Goal: Task Accomplishment & Management: Manage account settings

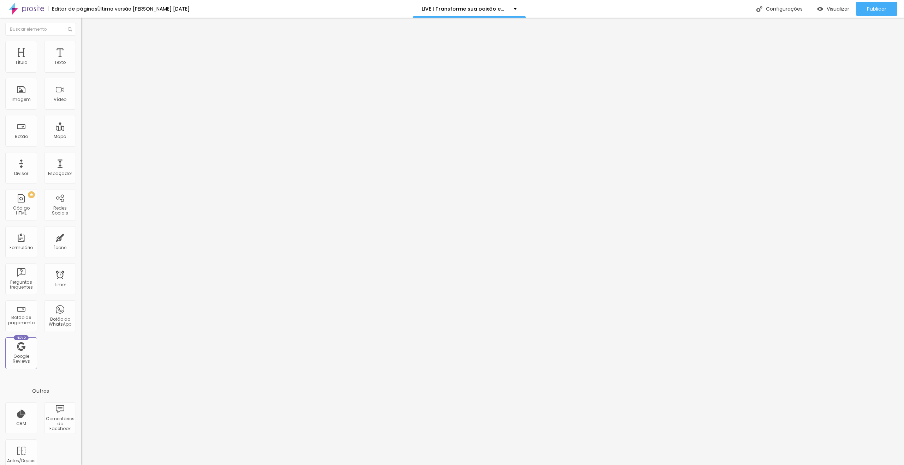
click at [81, 61] on span "Trocar imagem" at bounding box center [100, 58] width 38 height 6
click at [81, 47] on li "Estilo" at bounding box center [121, 44] width 81 height 7
type input "15"
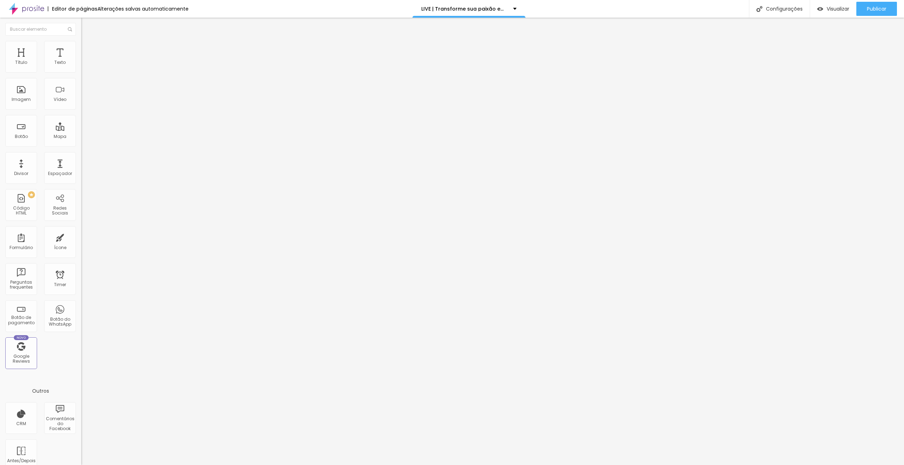
type input "15"
click at [81, 72] on input "range" at bounding box center [104, 70] width 46 height 6
click at [835, 10] on span "Visualizar" at bounding box center [837, 9] width 23 height 6
click at [81, 61] on span "Trocar imagem" at bounding box center [100, 58] width 38 height 6
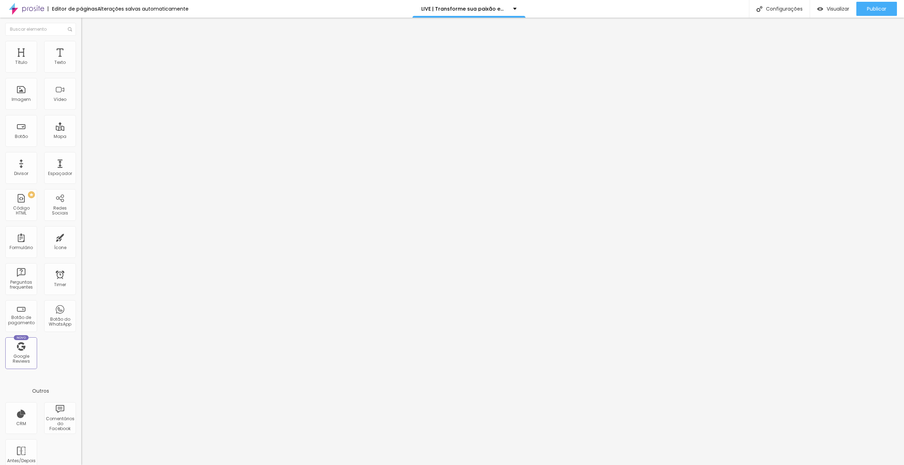
click at [81, 61] on span "Trocar imagem" at bounding box center [100, 58] width 38 height 6
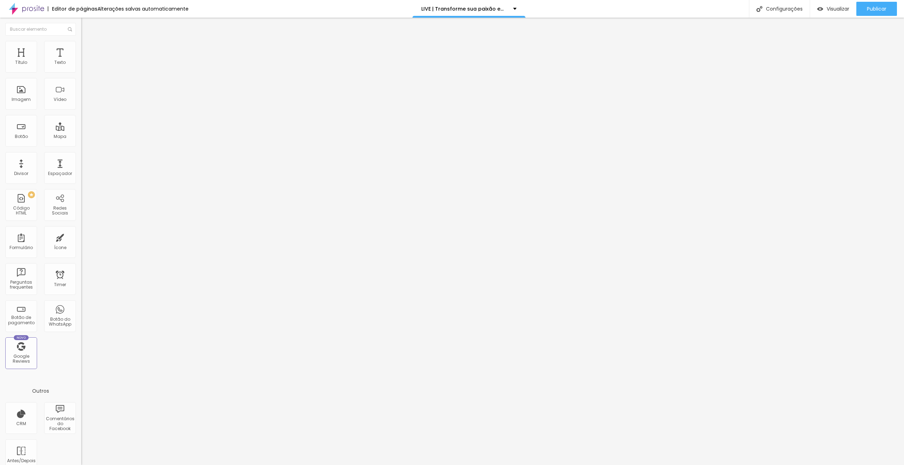
click at [81, 42] on img at bounding box center [84, 44] width 6 height 6
click at [81, 48] on img at bounding box center [84, 51] width 6 height 6
click at [880, 1] on div "Publicar Publicar alterações Clique para publicar as ultimas alterações reaizad…" at bounding box center [876, 9] width 41 height 18
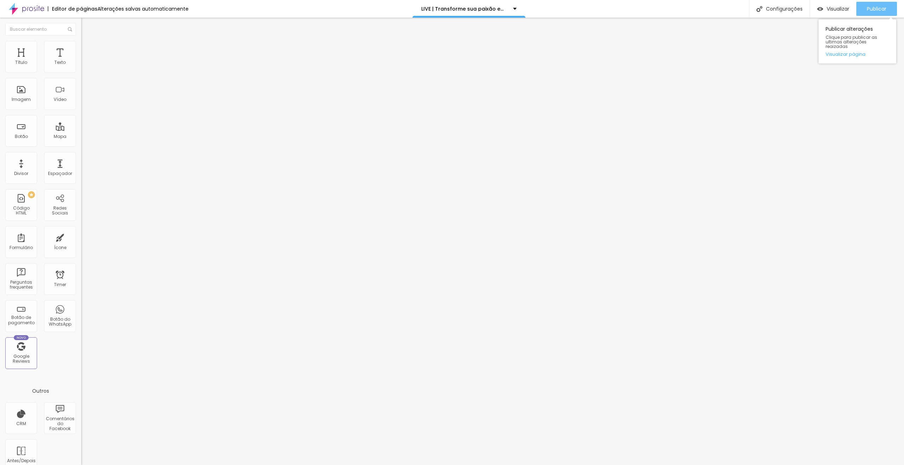
click at [878, 5] on div "Publicar" at bounding box center [876, 9] width 19 height 14
click at [81, 61] on span "Adicionar imagem" at bounding box center [104, 58] width 46 height 6
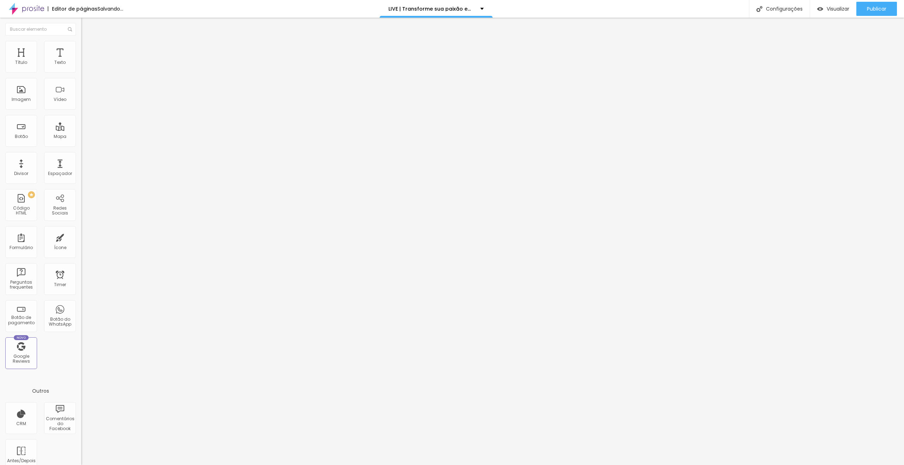
drag, startPoint x: 61, startPoint y: 43, endPoint x: 41, endPoint y: 45, distance: 19.9
click at [81, 48] on li "Avançado" at bounding box center [121, 51] width 81 height 7
click at [81, 45] on img at bounding box center [84, 44] width 6 height 6
click at [81, 67] on div "100 px %" at bounding box center [121, 62] width 81 height 7
drag, startPoint x: 57, startPoint y: 68, endPoint x: 34, endPoint y: 66, distance: 23.4
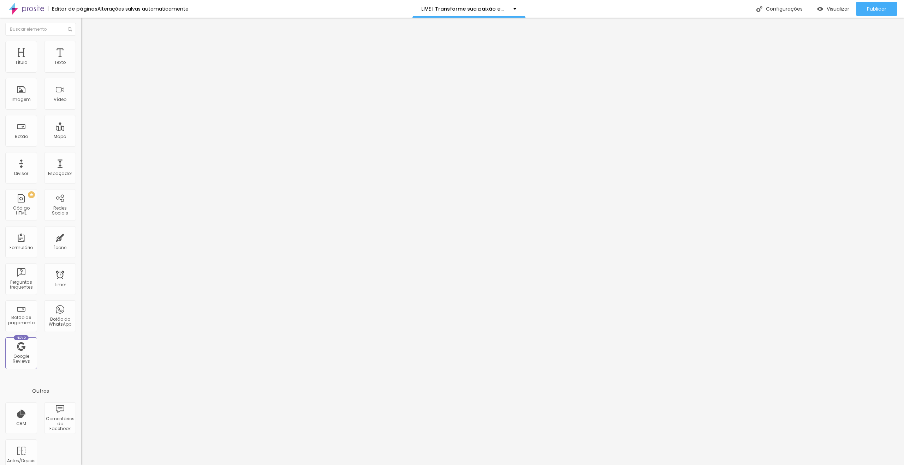
click at [81, 66] on div "Tamanho 100 px %" at bounding box center [121, 64] width 81 height 18
type input "2"
type input "10"
type input "20"
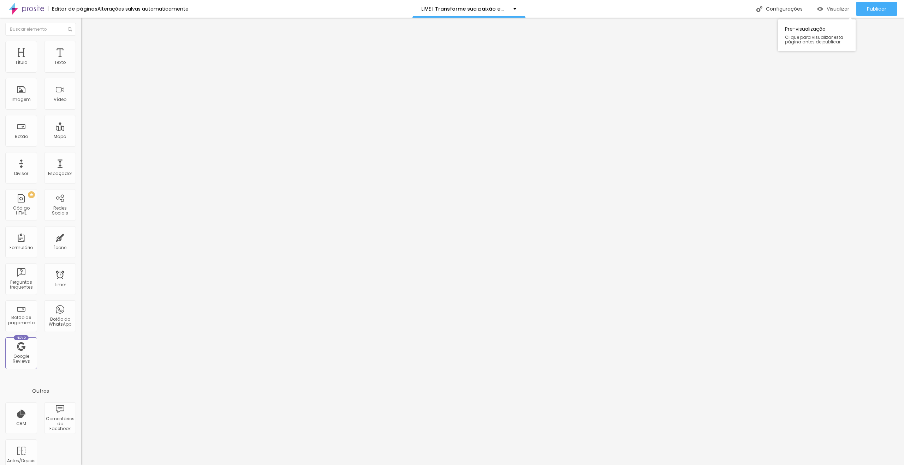
click at [831, 10] on span "Visualizar" at bounding box center [837, 9] width 23 height 6
click at [81, 73] on div at bounding box center [121, 70] width 81 height 6
type input "15"
type input "10"
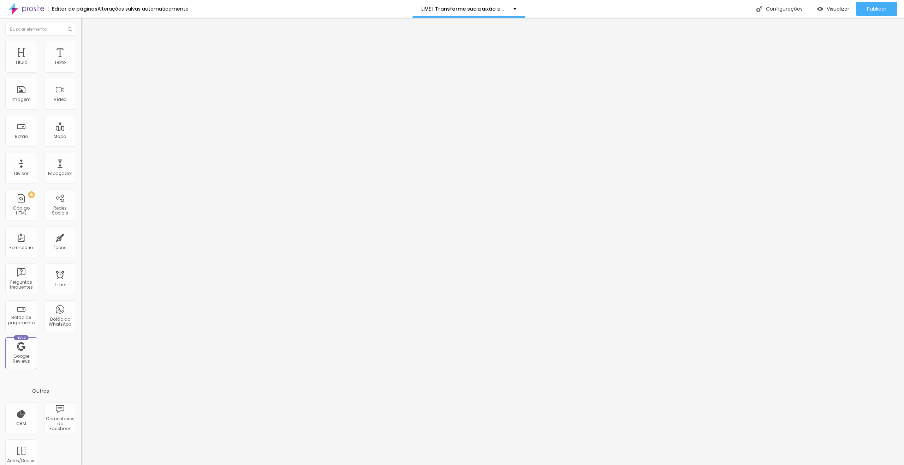
type input "10"
type input "15"
type input "10"
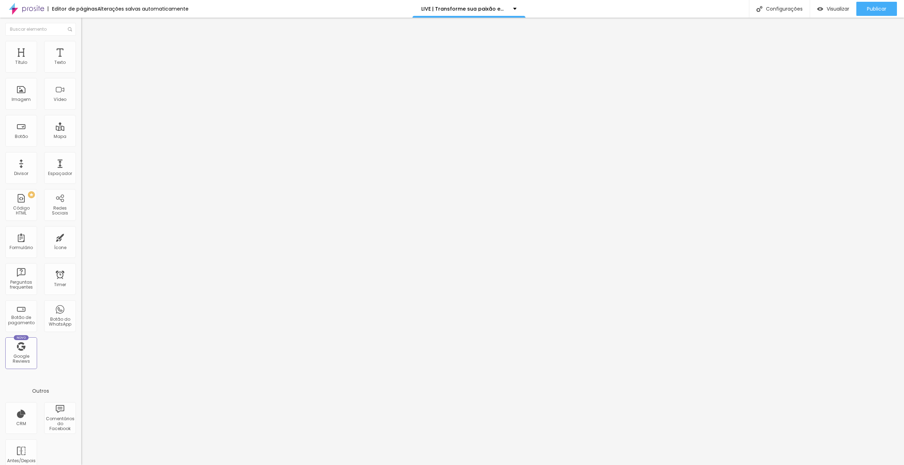
type input "15"
drag, startPoint x: 14, startPoint y: 74, endPoint x: 10, endPoint y: 75, distance: 4.6
type input "15"
click at [81, 72] on input "range" at bounding box center [104, 70] width 46 height 6
click at [81, 48] on img at bounding box center [84, 51] width 6 height 6
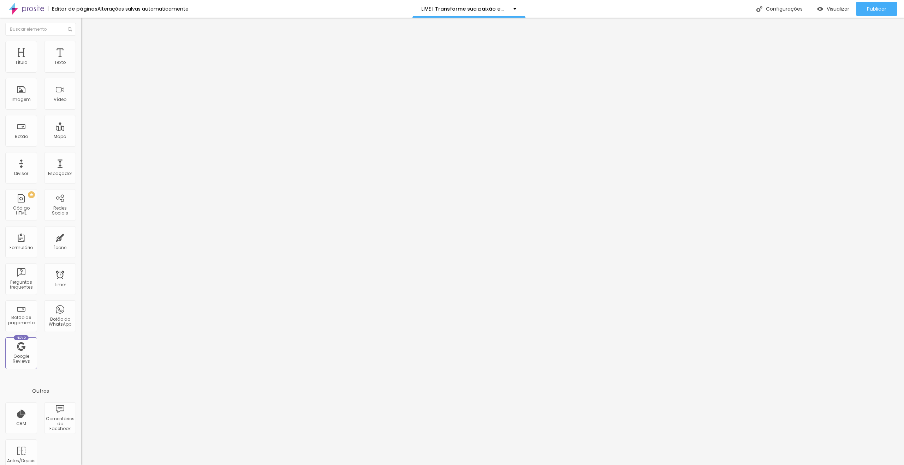
type input "19"
type input "22"
type input "23"
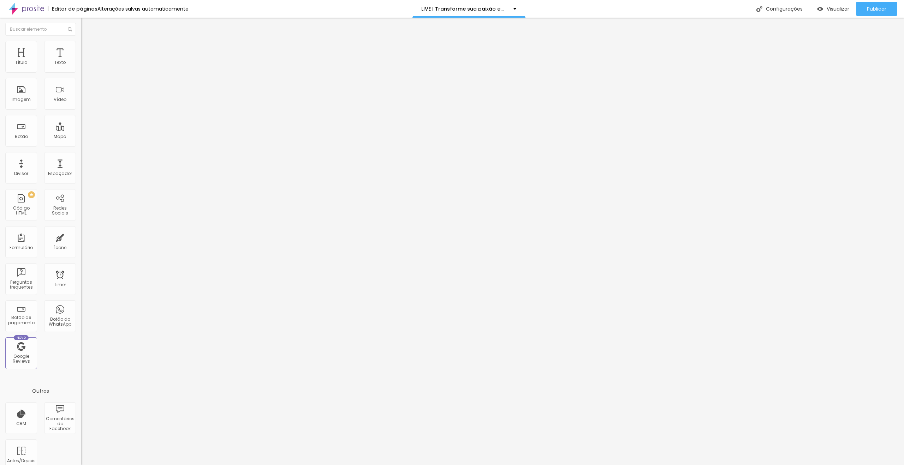
type input "23"
type input "24"
type input "25"
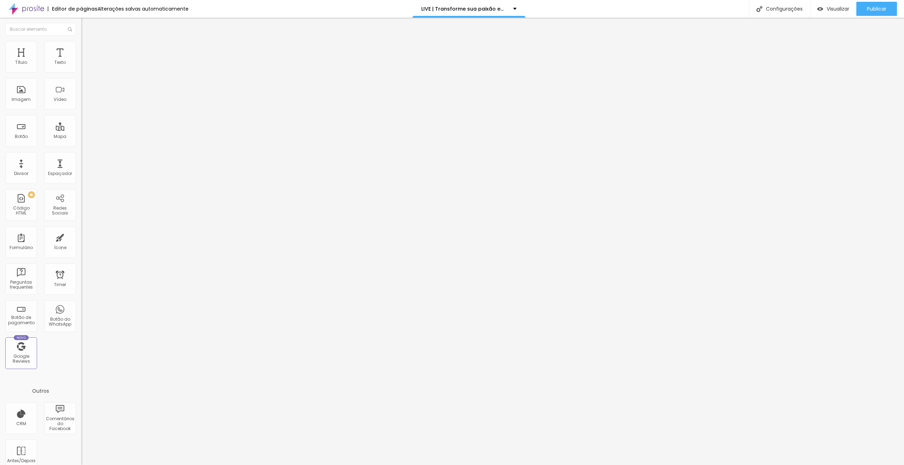
type input "27"
type input "28"
type input "29"
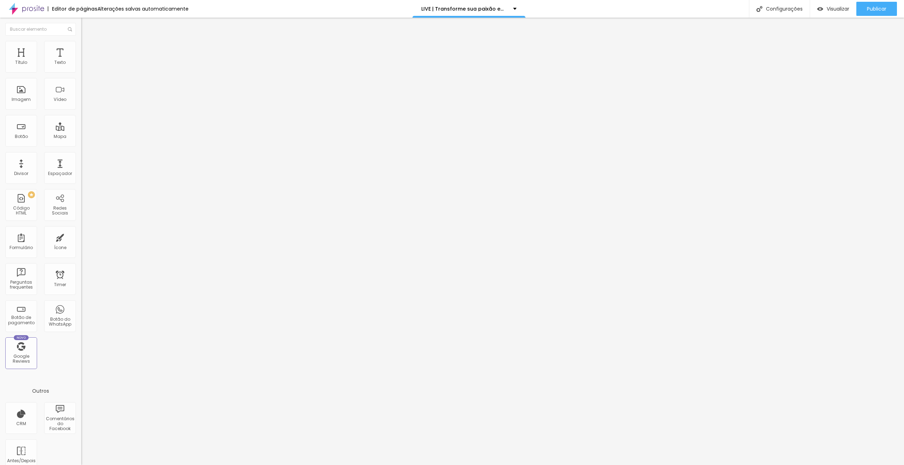
type input "29"
type input "30"
type input "31"
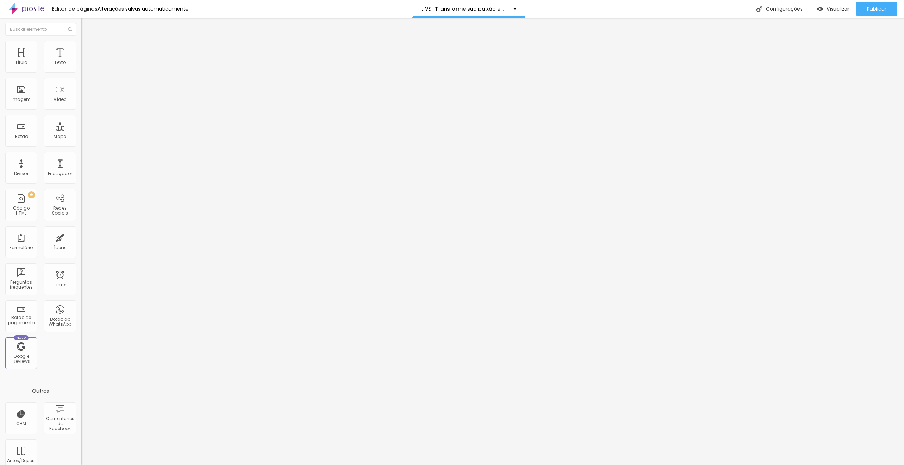
type input "32"
drag, startPoint x: 22, startPoint y: 82, endPoint x: 30, endPoint y: 82, distance: 8.1
type input "32"
click at [81, 237] on input "range" at bounding box center [104, 240] width 46 height 6
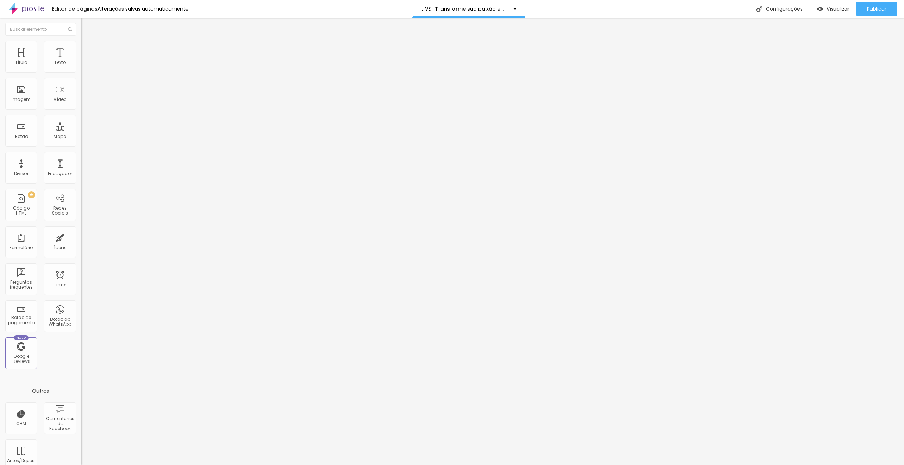
click at [91, 17] on div "Editor de páginas Alterações salvas automaticamente" at bounding box center [94, 9] width 188 height 18
click at [81, 48] on li "Avançado" at bounding box center [121, 51] width 81 height 7
type input "32"
type input "0"
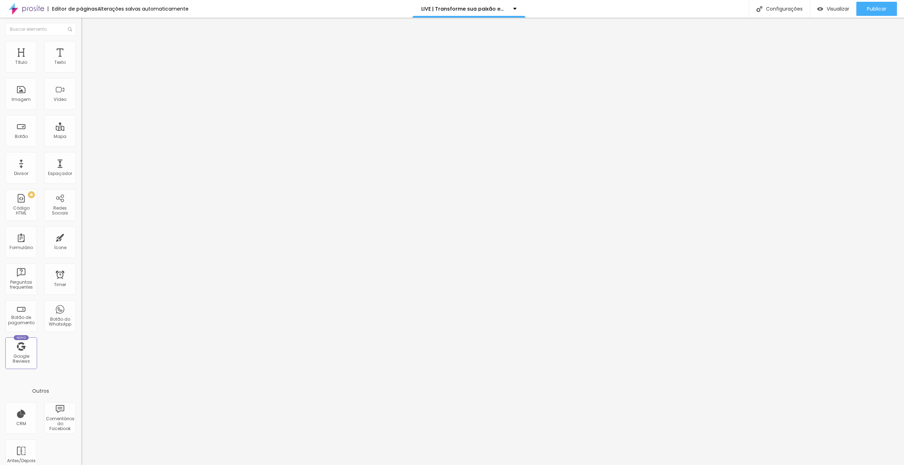
type input "0"
drag, startPoint x: 14, startPoint y: 82, endPoint x: 8, endPoint y: 82, distance: 6.4
click at [81, 237] on input "range" at bounding box center [104, 240] width 46 height 6
type input "96"
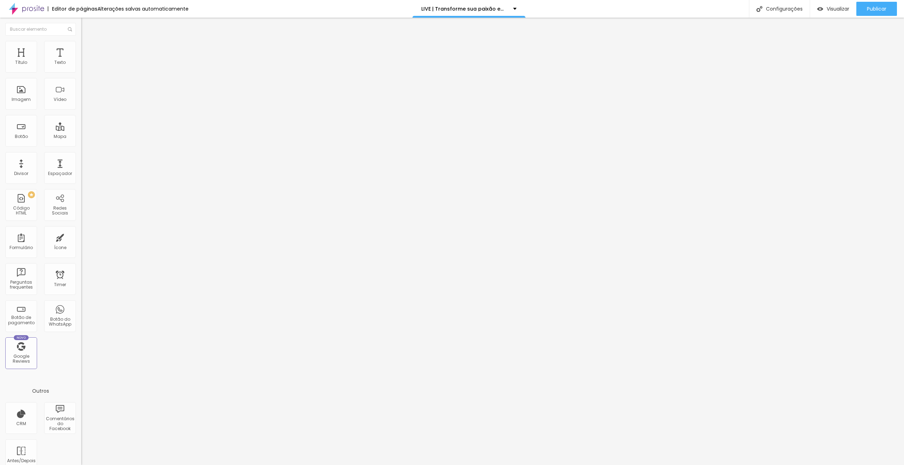
type input "93"
type input "86"
type input "83"
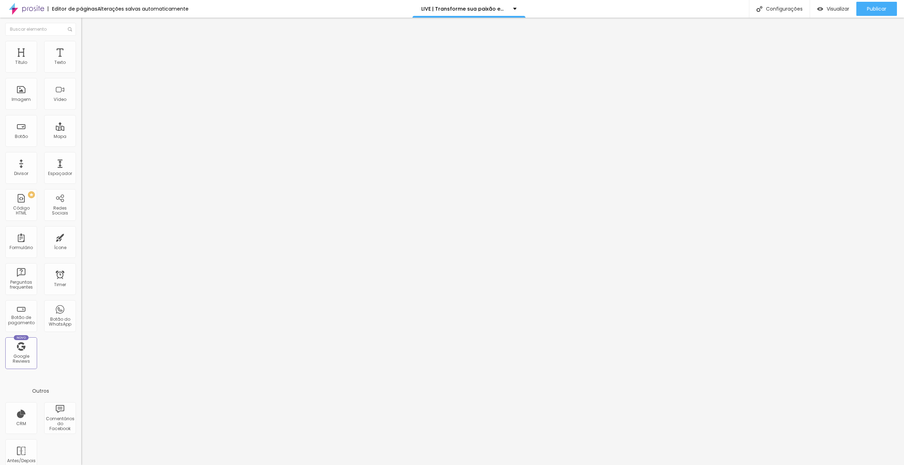
type input "83"
type input "79"
type input "76"
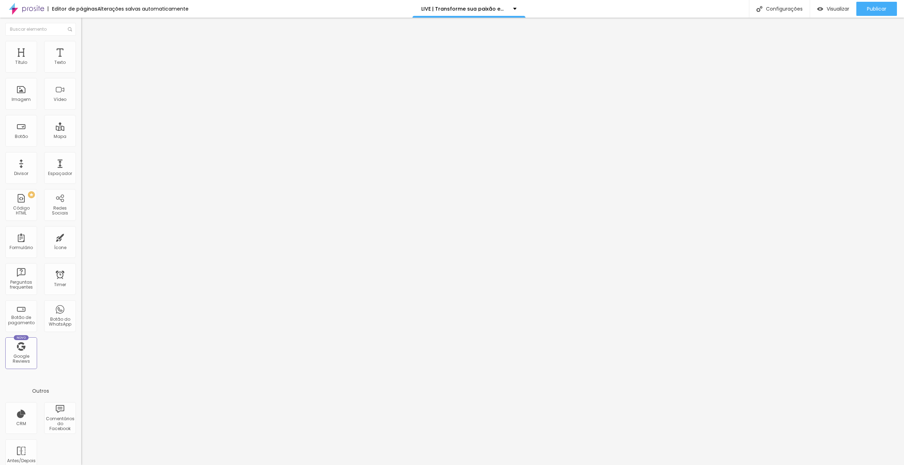
type input "72"
type input "69"
type input "65"
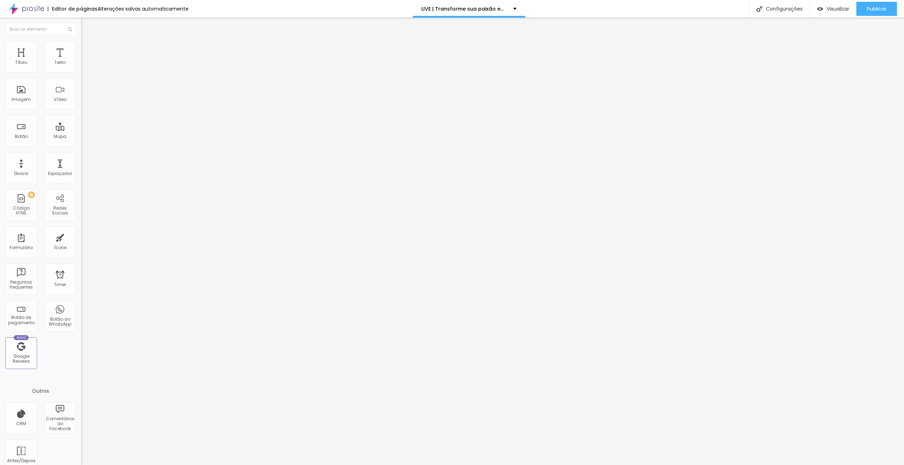
type input "65"
type input "62"
type input "59"
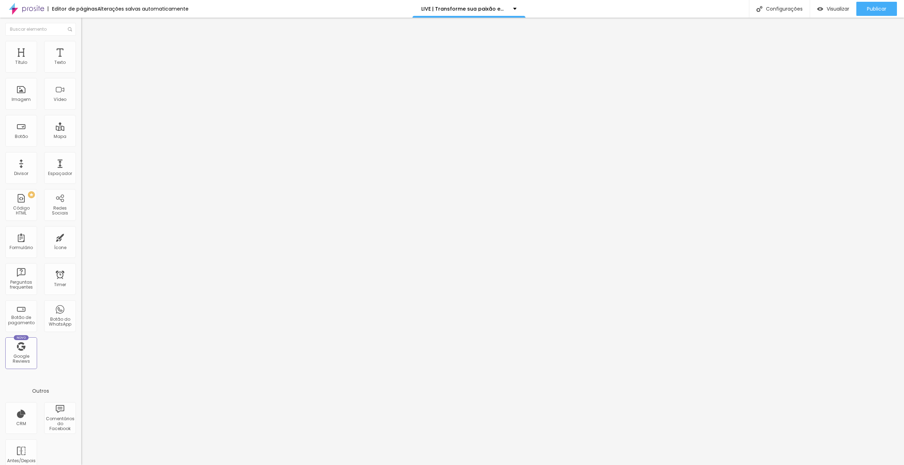
type input "55"
type input "52"
type input "48"
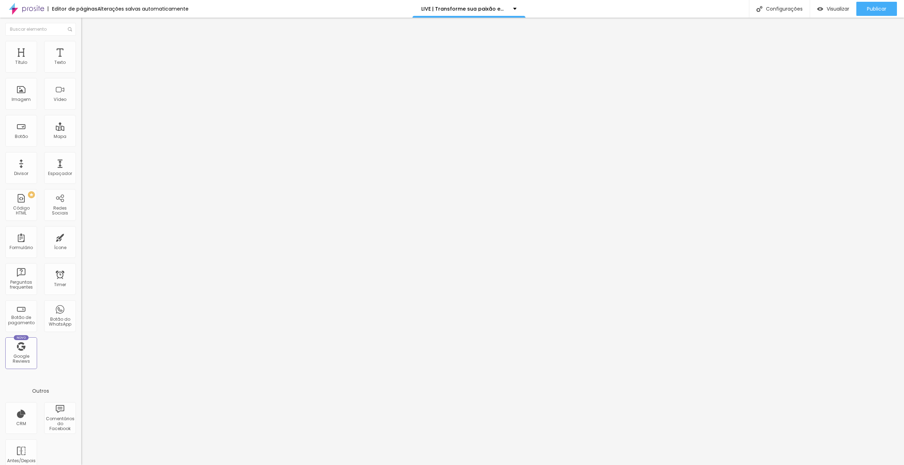
type input "48"
type input "45"
type input "41"
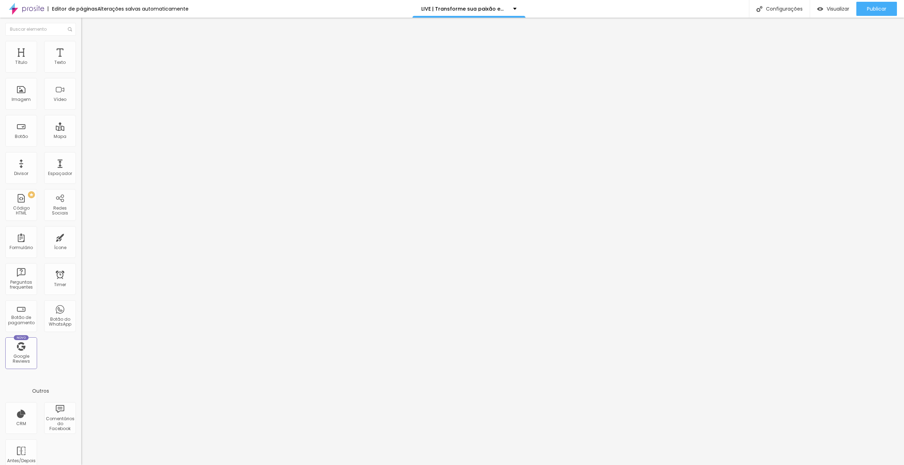
type input "38"
type input "34"
type input "31"
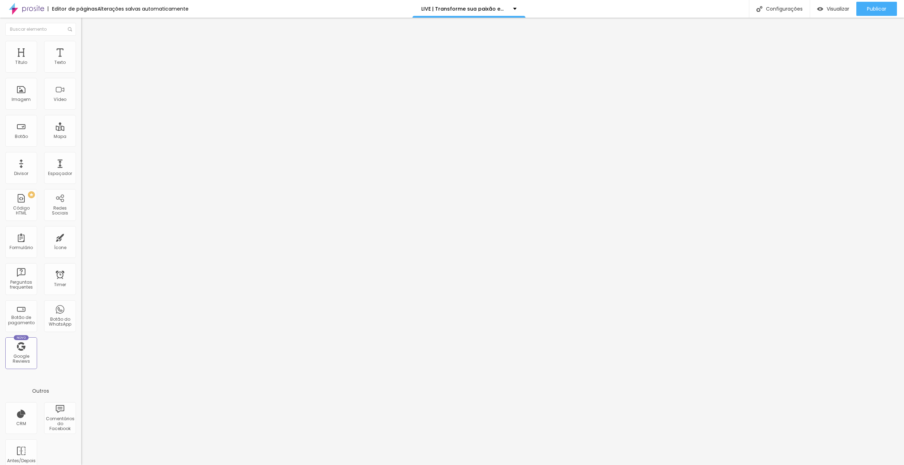
type input "31"
type input "28"
type input "24"
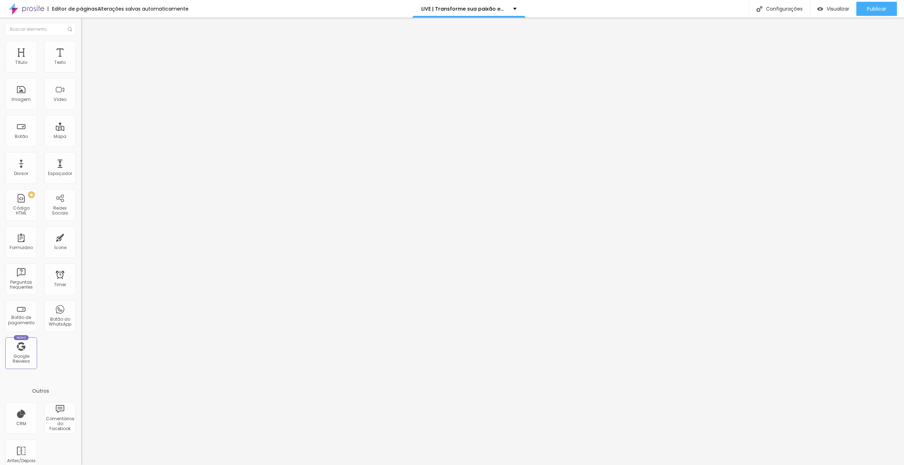
type input "28"
type input "31"
type input "34"
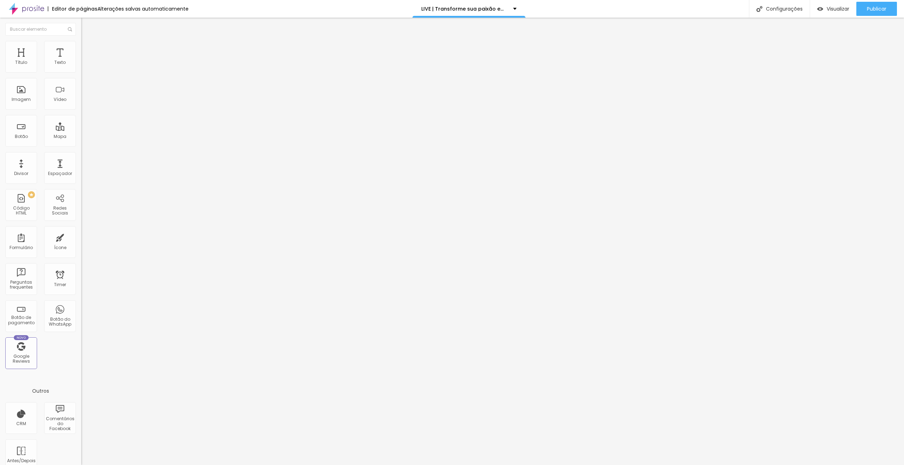
type input "34"
type input "38"
drag, startPoint x: 22, startPoint y: 71, endPoint x: 18, endPoint y: 71, distance: 4.2
type input "38"
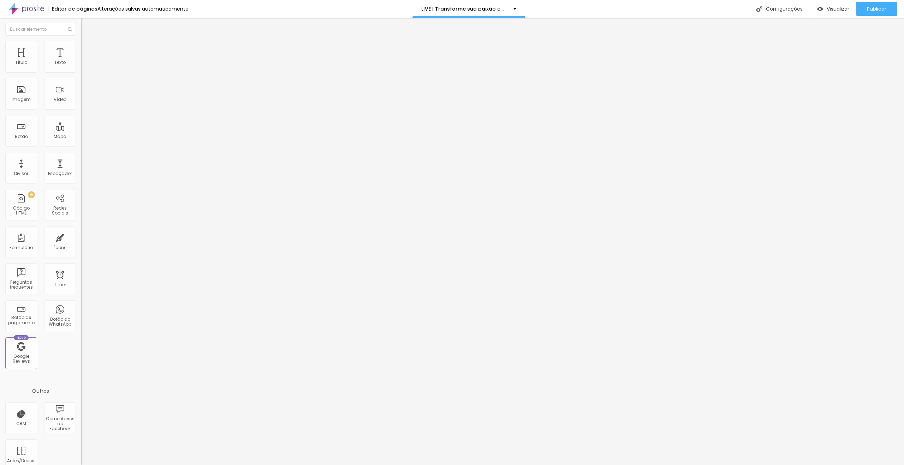
click at [81, 130] on input "range" at bounding box center [104, 133] width 46 height 6
drag, startPoint x: 64, startPoint y: 42, endPoint x: 80, endPoint y: 119, distance: 78.3
click at [81, 48] on img at bounding box center [84, 51] width 6 height 6
click at [81, 304] on div at bounding box center [121, 304] width 81 height 0
click at [81, 304] on li "Tablet" at bounding box center [121, 306] width 81 height 4
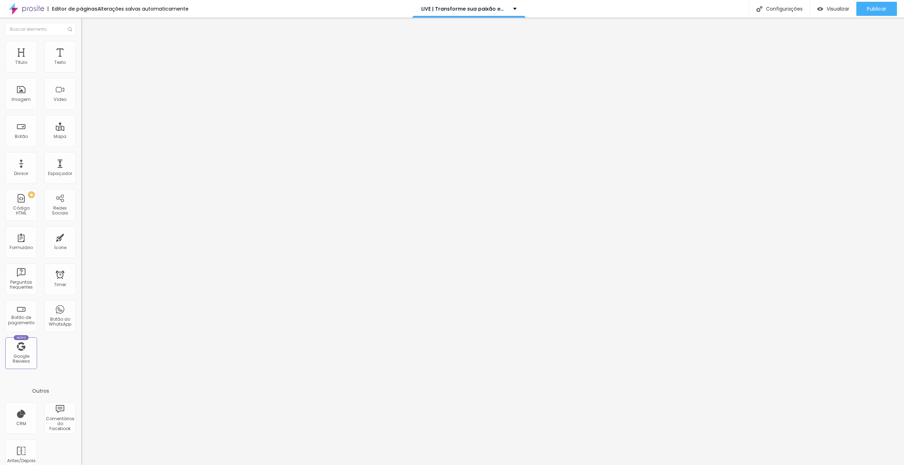
click at [81, 308] on div at bounding box center [121, 308] width 81 height 0
drag, startPoint x: 66, startPoint y: 48, endPoint x: 66, endPoint y: 52, distance: 3.9
click at [88, 50] on span "Avançado" at bounding box center [99, 53] width 23 height 6
click at [81, 312] on div at bounding box center [121, 312] width 81 height 0
click at [81, 47] on li "Estilo" at bounding box center [121, 44] width 81 height 7
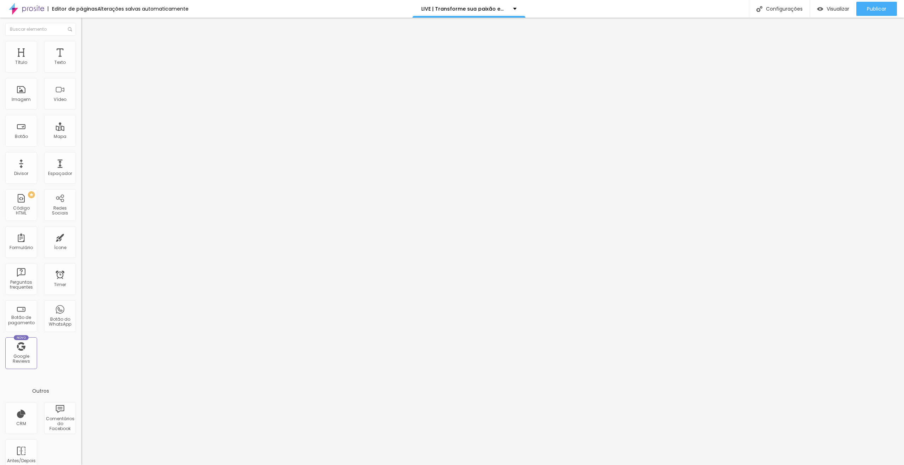
type input "20"
type input "25"
type input "30"
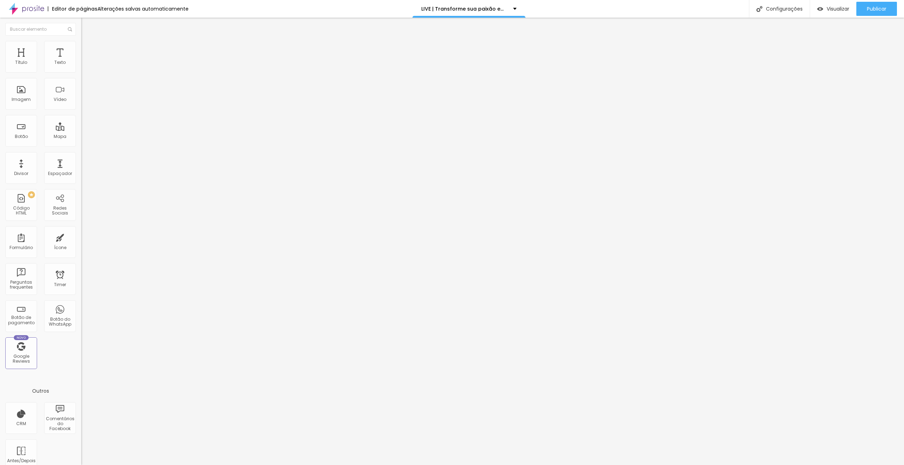
drag, startPoint x: 12, startPoint y: 74, endPoint x: 23, endPoint y: 74, distance: 10.9
type input "30"
click at [81, 72] on input "range" at bounding box center [104, 70] width 46 height 6
click at [81, 61] on span "Trocar imagem" at bounding box center [100, 58] width 38 height 6
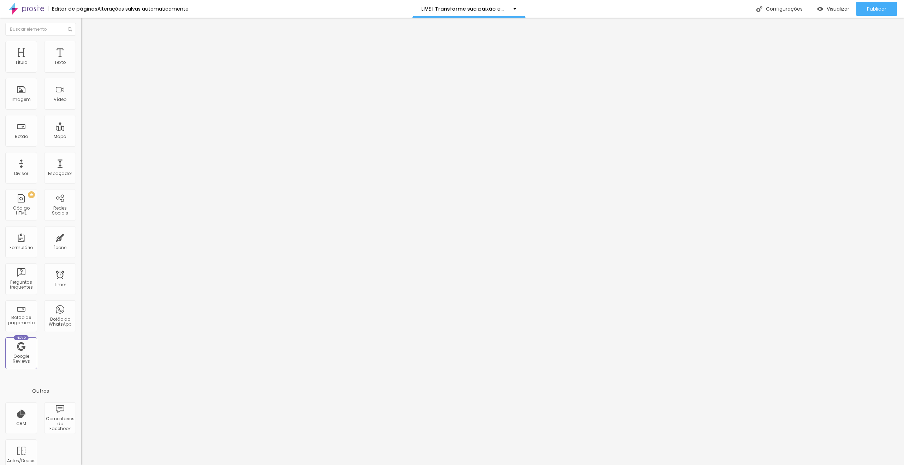
click at [81, 61] on span "Trocar imagem" at bounding box center [100, 58] width 38 height 6
click at [875, 12] on div "Publicar" at bounding box center [876, 9] width 19 height 14
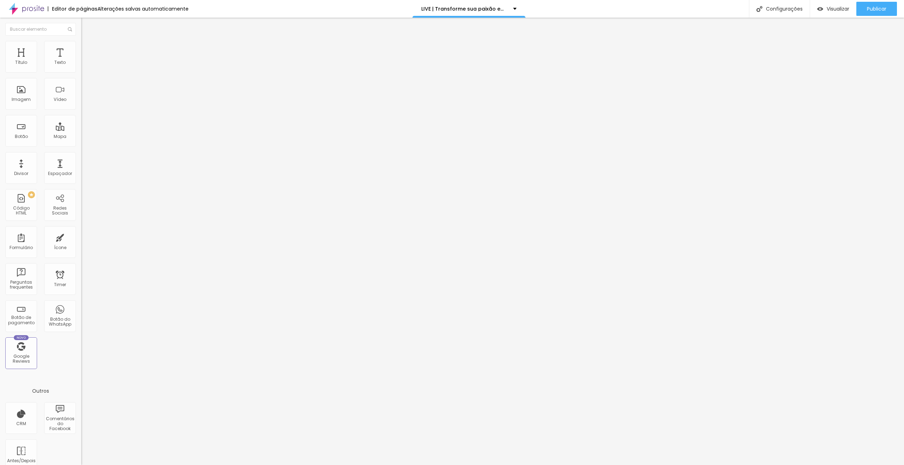
click at [81, 61] on span "Trocar imagem" at bounding box center [100, 58] width 38 height 6
drag, startPoint x: 126, startPoint y: 111, endPoint x: 112, endPoint y: 111, distance: 14.1
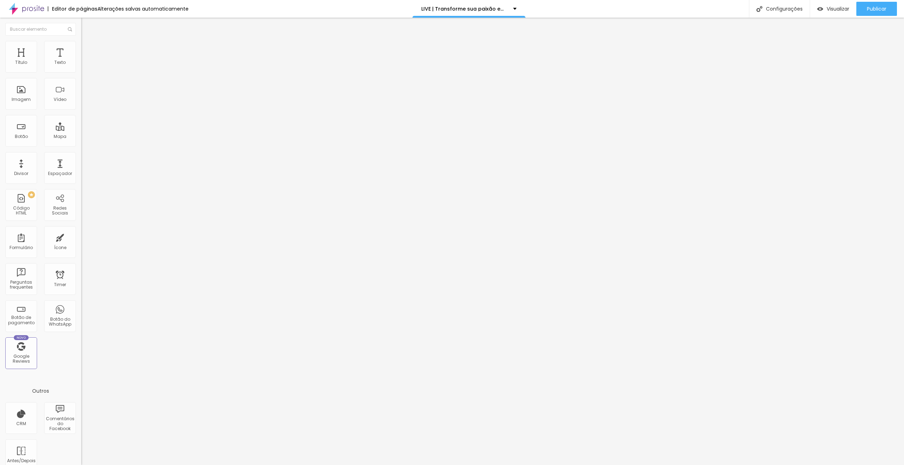
click at [81, 61] on span "Trocar imagem" at bounding box center [100, 58] width 38 height 6
click at [88, 48] on span "Estilo" at bounding box center [93, 46] width 11 height 6
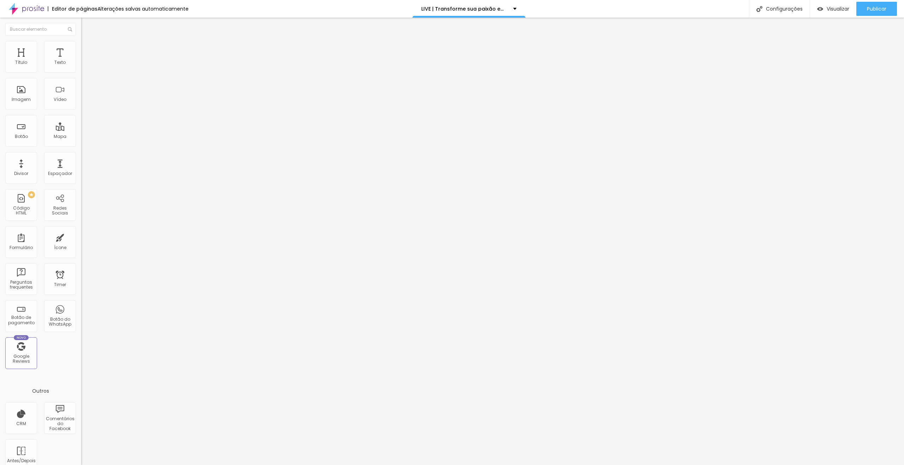
type input "30"
type input "35"
drag, startPoint x: 18, startPoint y: 75, endPoint x: 25, endPoint y: 75, distance: 7.8
type input "35"
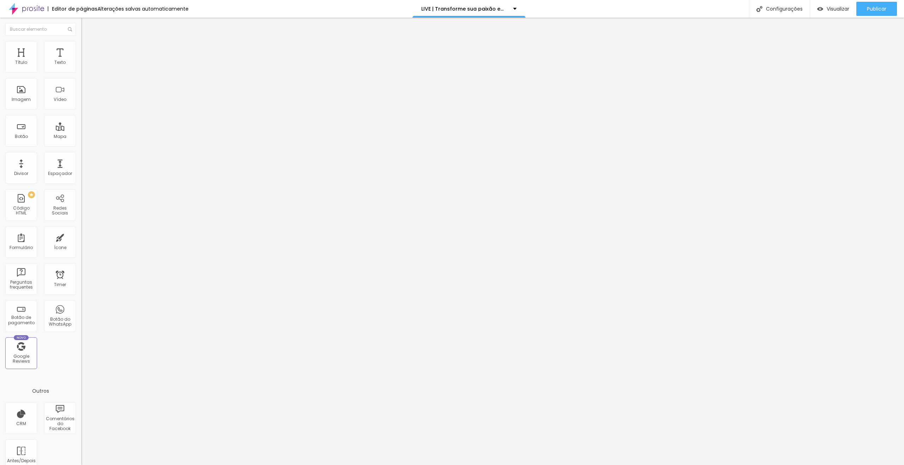
click at [81, 72] on input "range" at bounding box center [104, 70] width 46 height 6
click at [827, 9] on span "Visualizar" at bounding box center [837, 9] width 23 height 6
click at [81, 61] on span "Trocar imagem" at bounding box center [100, 58] width 38 height 6
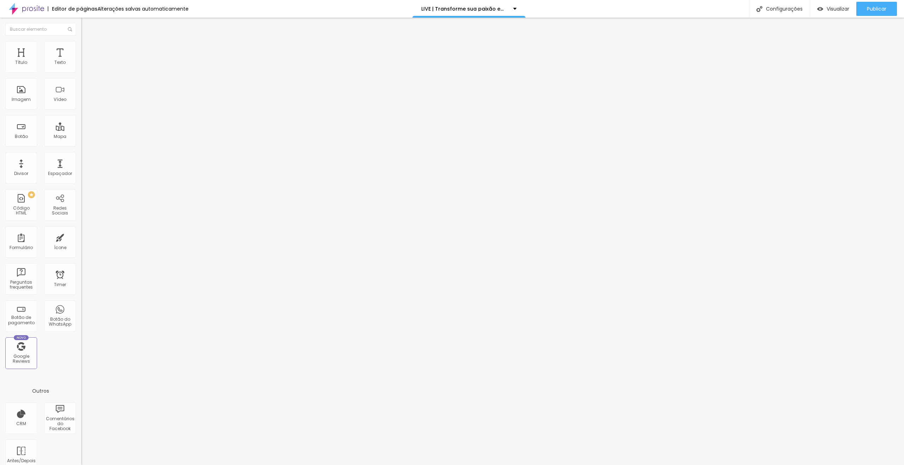
click at [871, 7] on span "Publicar" at bounding box center [876, 9] width 19 height 6
click at [81, 61] on span "Trocar imagem" at bounding box center [100, 58] width 38 height 6
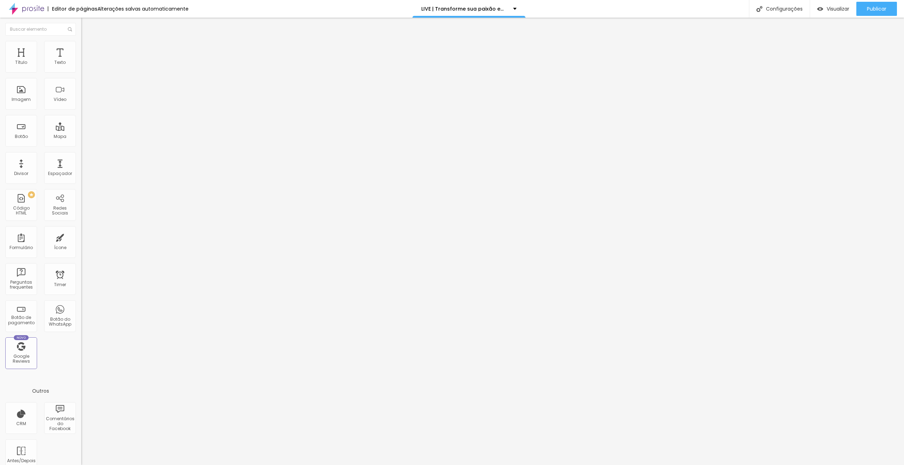
click at [81, 61] on span "Trocar imagem" at bounding box center [100, 58] width 38 height 6
click at [81, 46] on li "Estilo" at bounding box center [121, 44] width 81 height 7
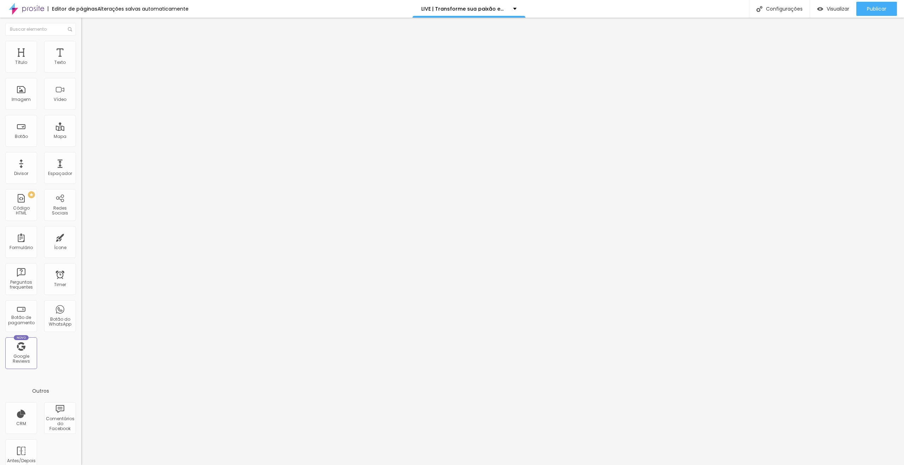
type input "30"
type input "25"
drag, startPoint x: 27, startPoint y: 76, endPoint x: 18, endPoint y: 77, distance: 8.5
type input "25"
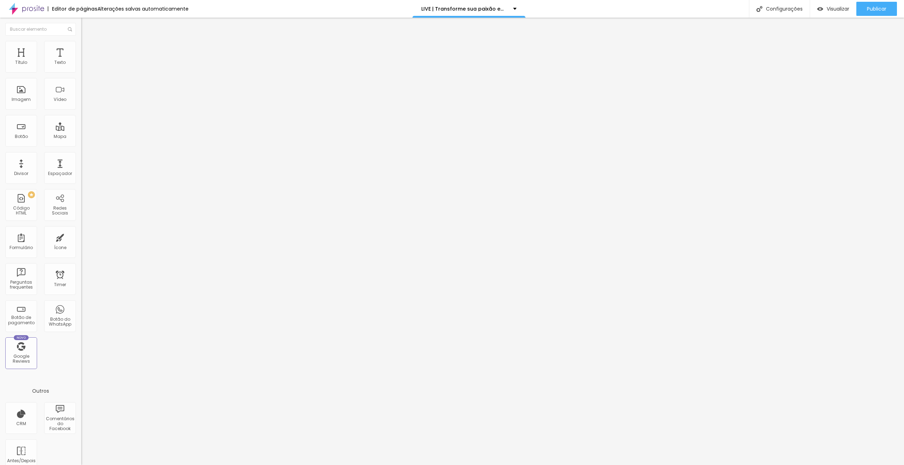
click at [81, 72] on input "range" at bounding box center [104, 70] width 46 height 6
click at [875, 14] on div "Publicar" at bounding box center [876, 9] width 19 height 14
click at [869, 12] on div "Publicar" at bounding box center [876, 9] width 19 height 14
click at [863, 10] on button "Publicar" at bounding box center [876, 9] width 41 height 14
drag, startPoint x: 875, startPoint y: 10, endPoint x: 781, endPoint y: 0, distance: 93.7
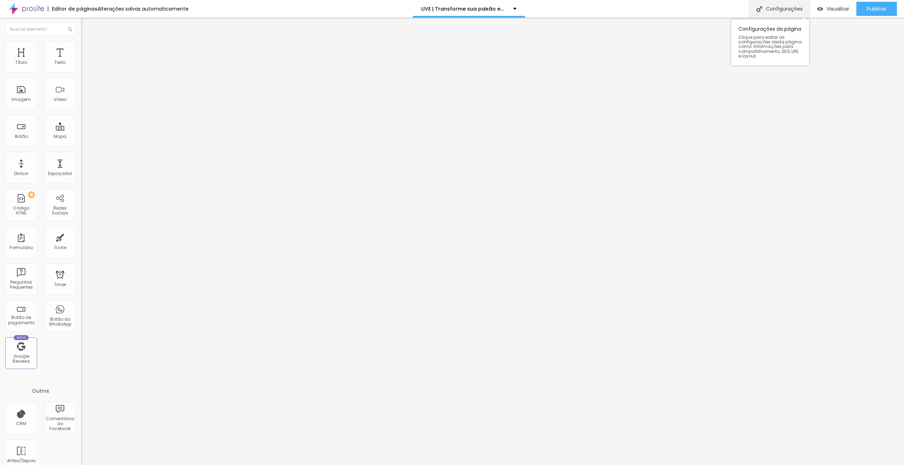
click at [874, 10] on span "Publicar" at bounding box center [876, 9] width 19 height 6
click at [869, 7] on span "Publicar" at bounding box center [876, 9] width 19 height 6
